Goal: Task Accomplishment & Management: Manage account settings

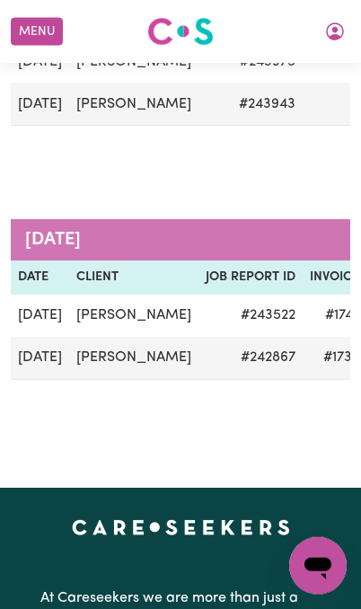
scroll to position [364, 0]
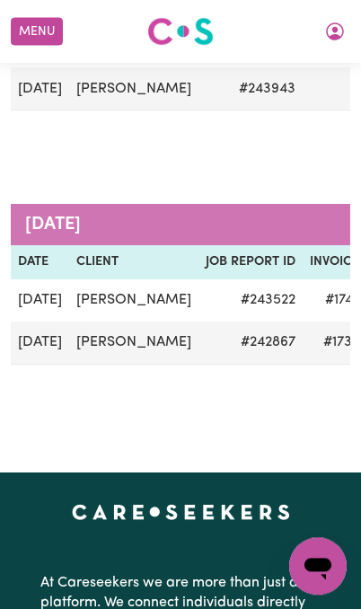
click at [303, 339] on td "#173482" at bounding box center [343, 343] width 80 height 43
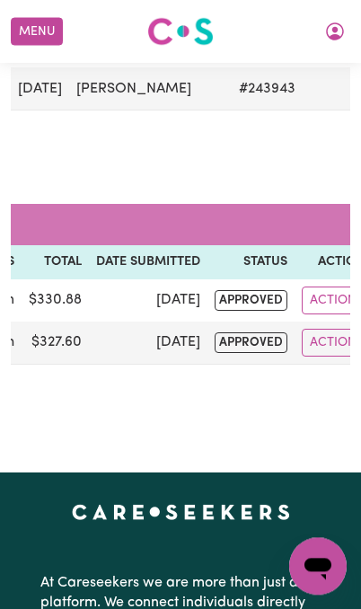
scroll to position [0, 444]
click at [314, 344] on button "Actions" at bounding box center [338, 343] width 70 height 28
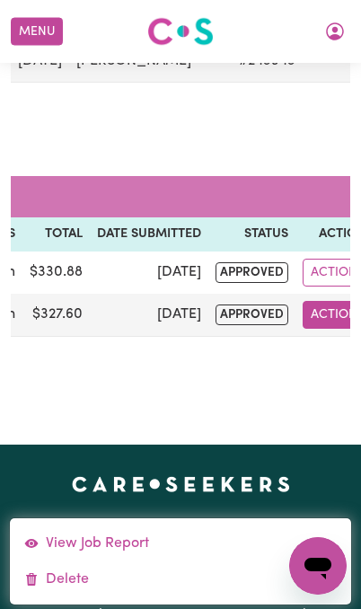
scroll to position [393, 0]
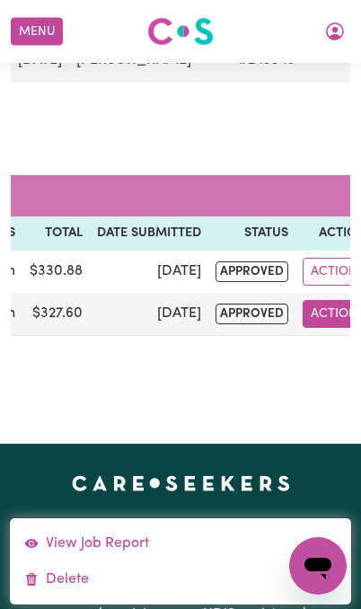
click at [176, 549] on link "View Job Report" at bounding box center [181, 544] width 342 height 36
select select "pm"
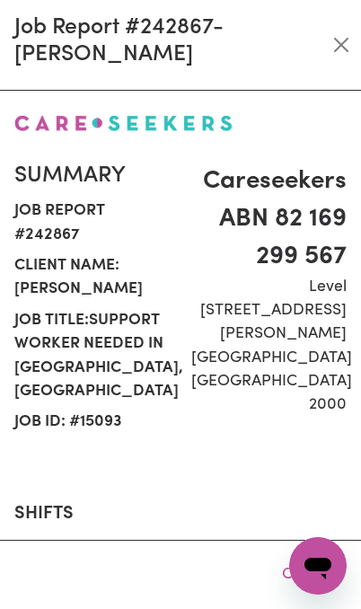
select select "45-Weekday"
click at [342, 57] on button "Close" at bounding box center [341, 45] width 26 height 29
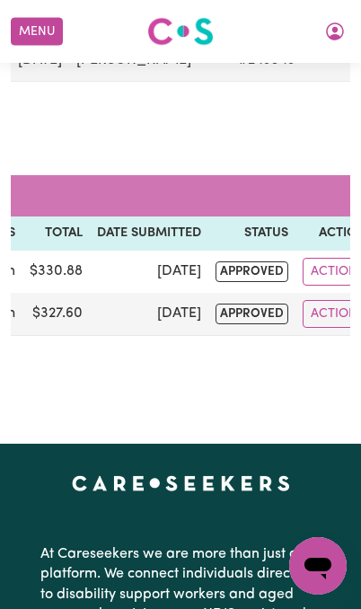
click at [317, 29] on button "My Account" at bounding box center [335, 31] width 38 height 31
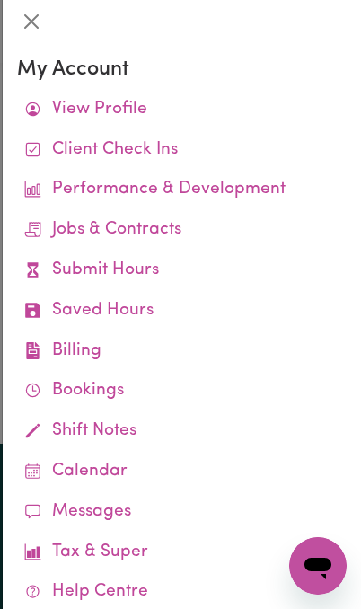
click at [66, 108] on link "View Profile" at bounding box center [182, 110] width 330 height 40
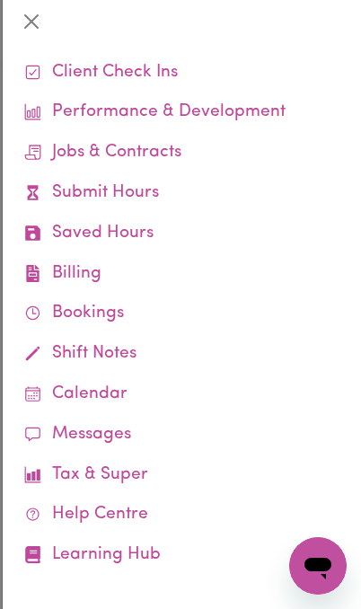
scroll to position [76, 0]
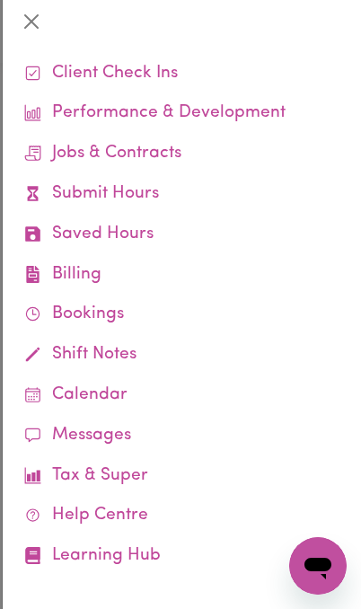
click at [77, 138] on link "Jobs & Contracts" at bounding box center [182, 154] width 330 height 40
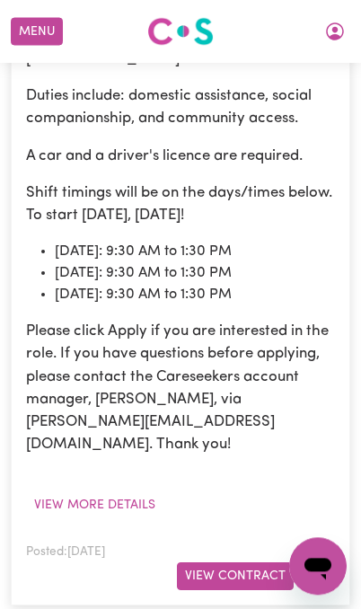
scroll to position [620, 0]
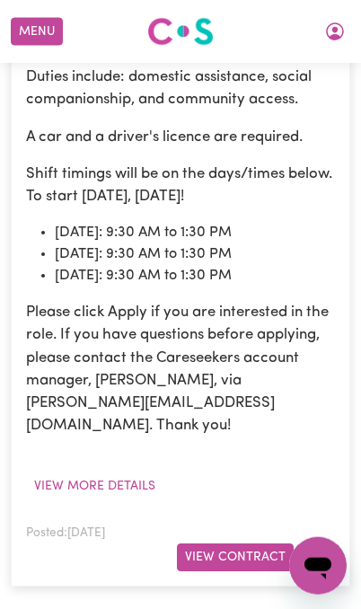
click at [220, 544] on button "View Contract" at bounding box center [235, 558] width 117 height 28
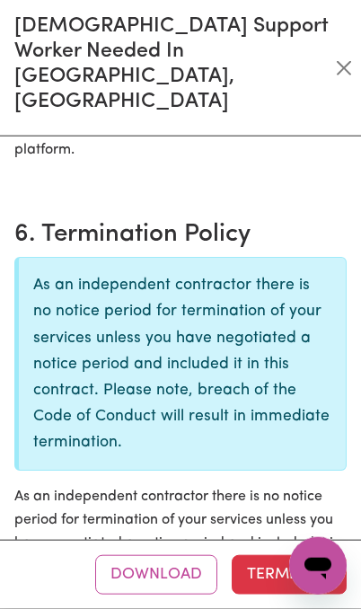
scroll to position [1522, 0]
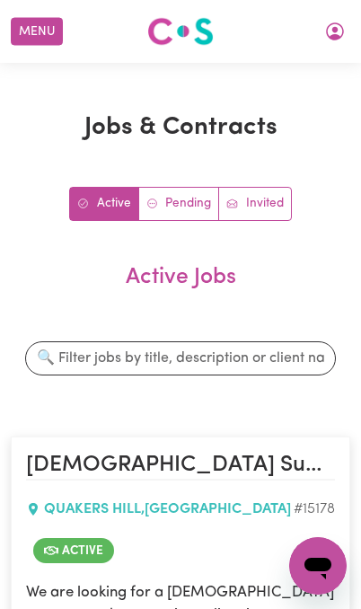
click at [329, 31] on icon "My Account" at bounding box center [335, 32] width 22 height 22
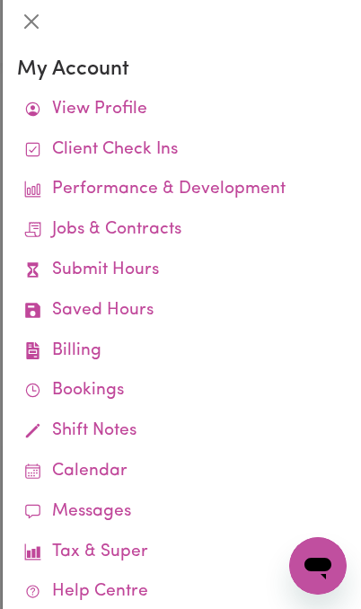
click at [86, 107] on link "View Profile" at bounding box center [182, 110] width 330 height 40
click at [81, 104] on link "View Profile" at bounding box center [182, 110] width 330 height 40
